Goal: Task Accomplishment & Management: Manage account settings

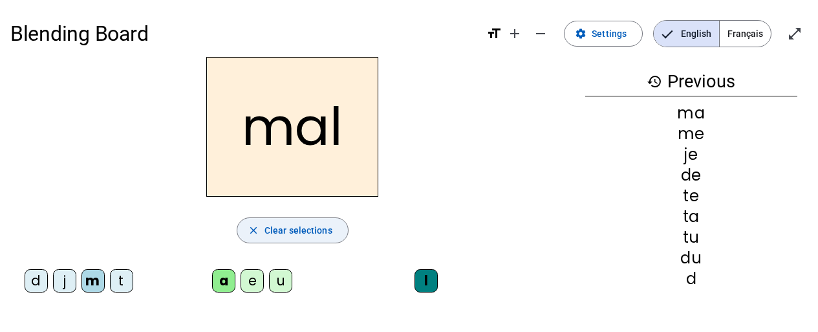
click at [308, 226] on span "Clear selections" at bounding box center [298, 230] width 68 height 16
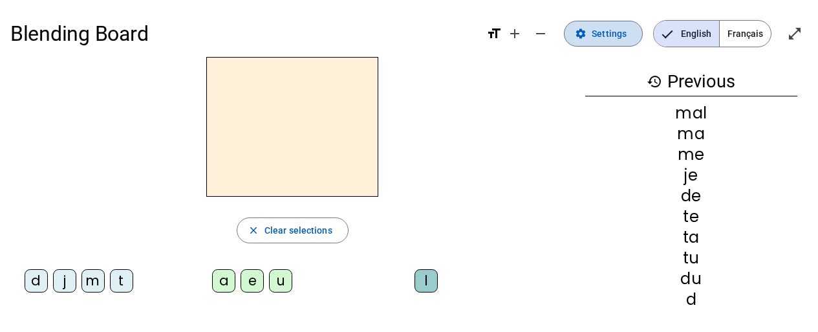
click at [594, 39] on span "Settings" at bounding box center [609, 34] width 35 height 16
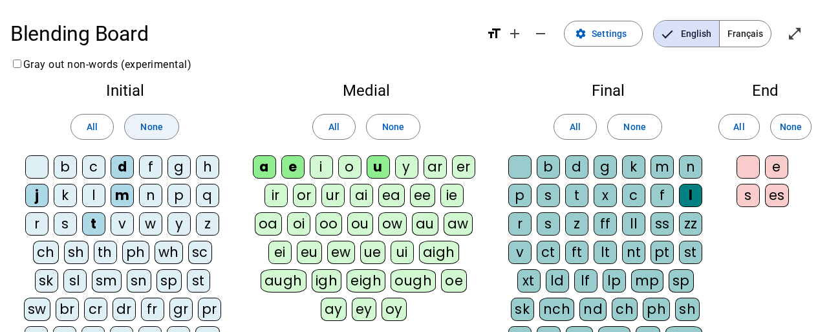
click at [155, 130] on span "None" at bounding box center [151, 127] width 22 height 16
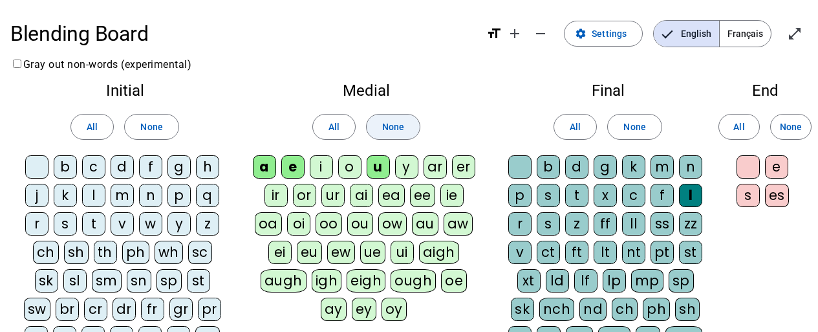
click at [397, 124] on span "None" at bounding box center [393, 127] width 22 height 16
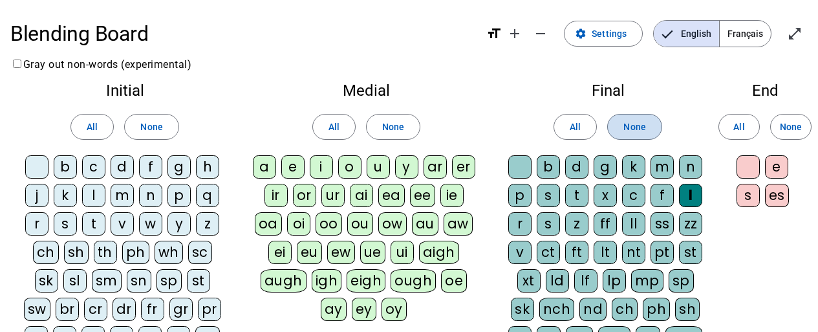
click at [641, 125] on span "None" at bounding box center [634, 127] width 22 height 16
click at [124, 201] on div "m" at bounding box center [122, 195] width 23 height 23
click at [269, 171] on div "a" at bounding box center [264, 166] width 23 height 23
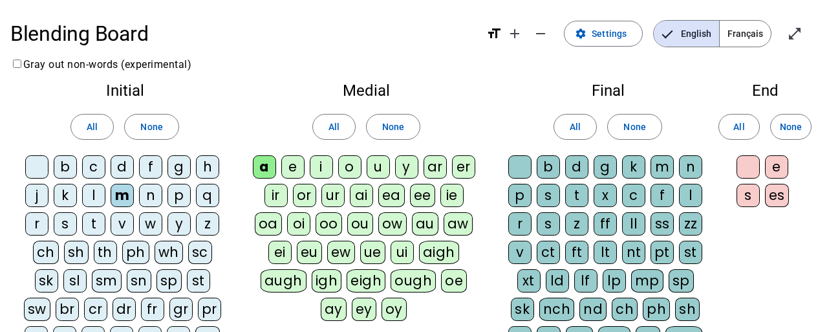
click at [98, 223] on div "t" at bounding box center [93, 223] width 23 height 23
click at [93, 199] on div "l" at bounding box center [93, 195] width 23 height 23
click at [294, 169] on div "e" at bounding box center [292, 166] width 23 height 23
click at [372, 171] on div "u" at bounding box center [378, 166] width 23 height 23
click at [125, 169] on div "d" at bounding box center [122, 166] width 23 height 23
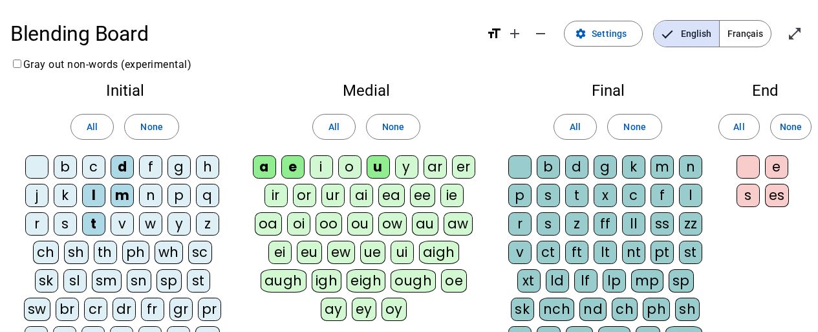
click at [45, 197] on div "j" at bounding box center [36, 195] width 23 height 23
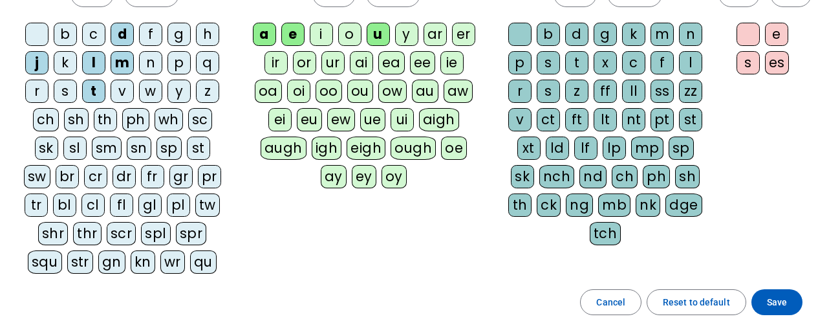
scroll to position [252, 0]
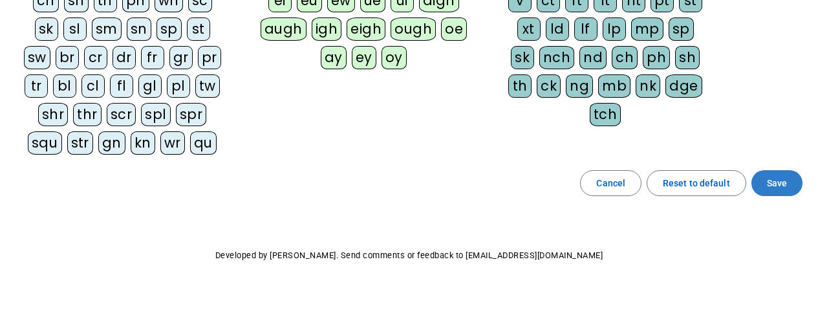
click at [778, 182] on span "Save" at bounding box center [777, 183] width 20 height 16
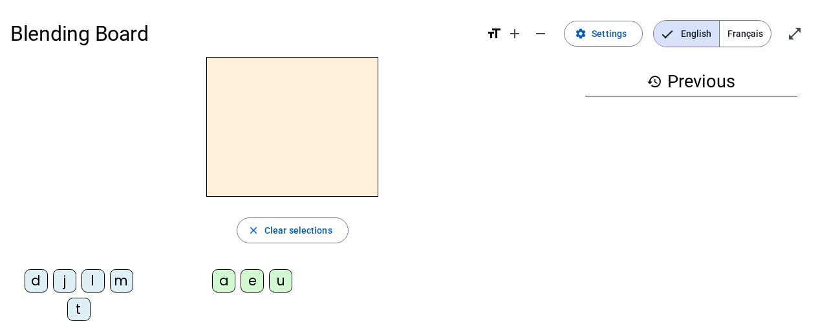
click at [119, 286] on div "m" at bounding box center [121, 280] width 23 height 23
click at [220, 283] on div "a" at bounding box center [223, 280] width 23 height 23
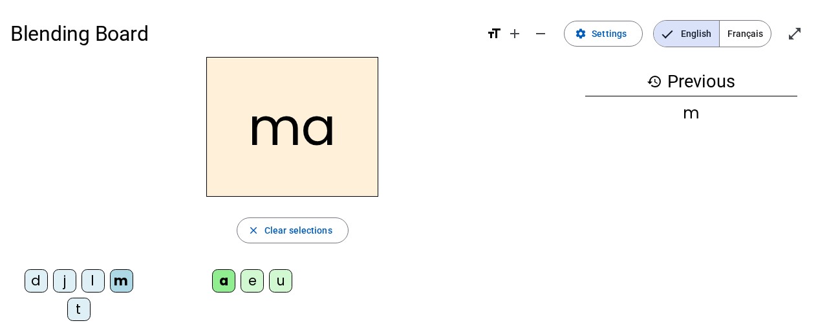
click at [80, 308] on div "t" at bounding box center [78, 308] width 23 height 23
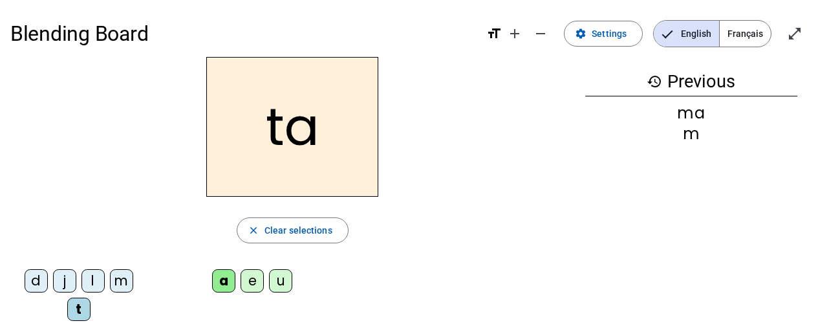
click at [92, 282] on div "l" at bounding box center [92, 280] width 23 height 23
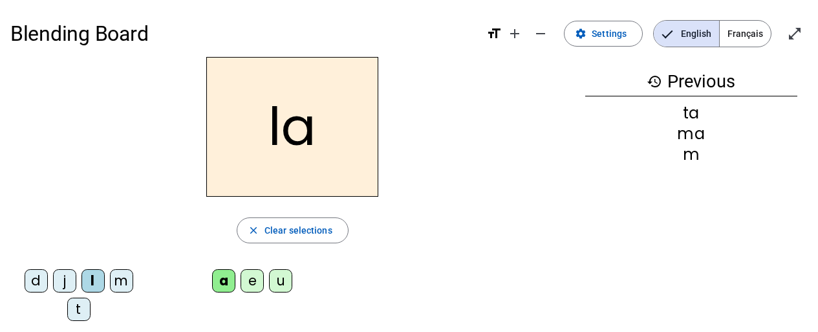
click at [255, 282] on div "e" at bounding box center [252, 280] width 23 height 23
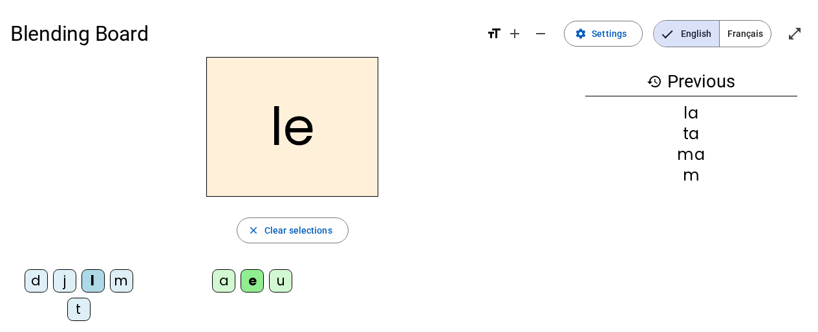
click at [285, 282] on div "u" at bounding box center [280, 280] width 23 height 23
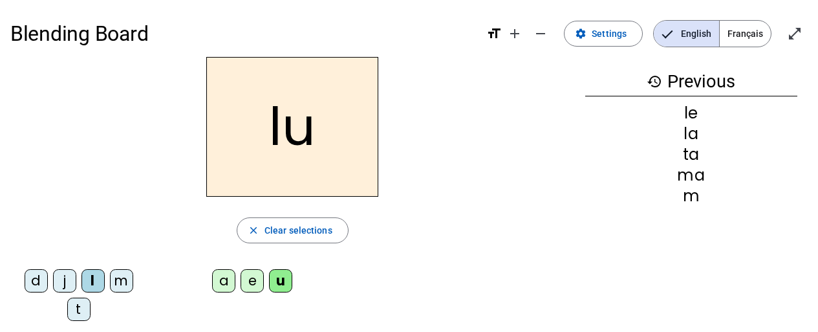
click at [78, 307] on div "t" at bounding box center [78, 308] width 23 height 23
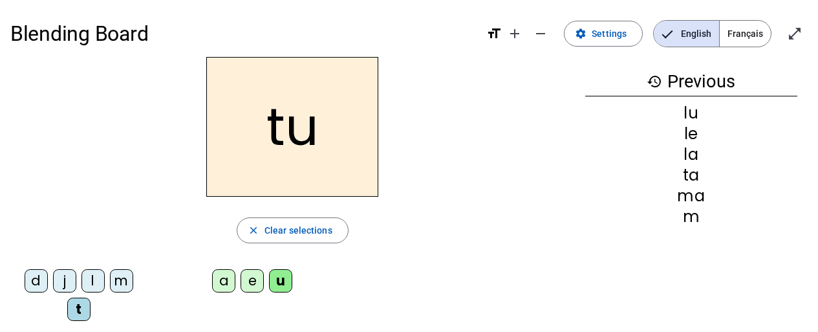
click at [36, 281] on div "d" at bounding box center [36, 280] width 23 height 23
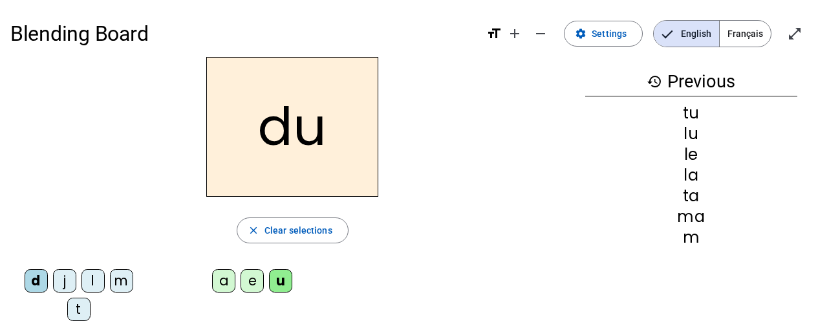
click at [250, 279] on div "e" at bounding box center [252, 280] width 23 height 23
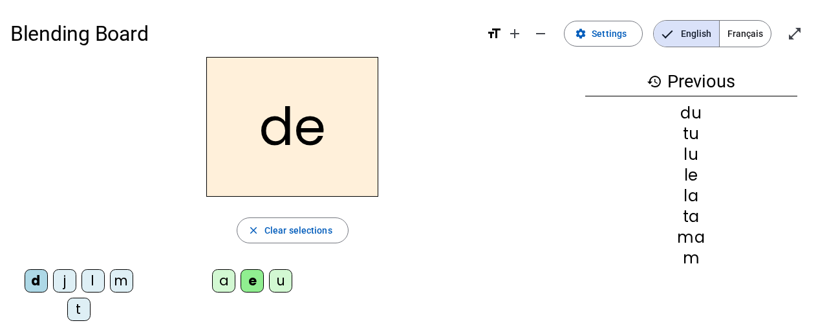
click at [117, 285] on div "m" at bounding box center [121, 280] width 23 height 23
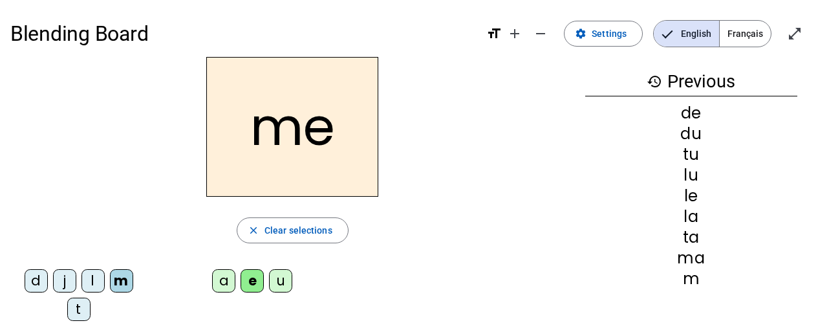
click at [65, 279] on div "j" at bounding box center [64, 280] width 23 height 23
